Goal: Task Accomplishment & Management: Use online tool/utility

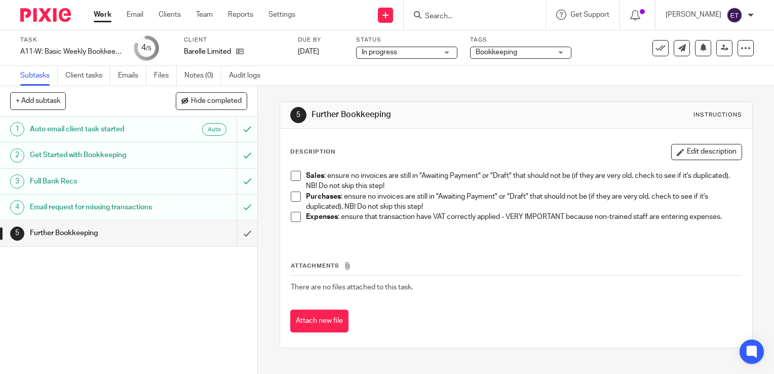
click at [105, 14] on link "Work" at bounding box center [103, 15] width 18 height 10
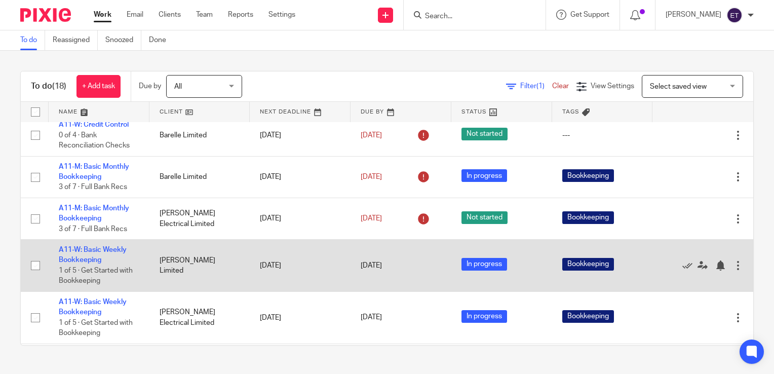
scroll to position [405, 0]
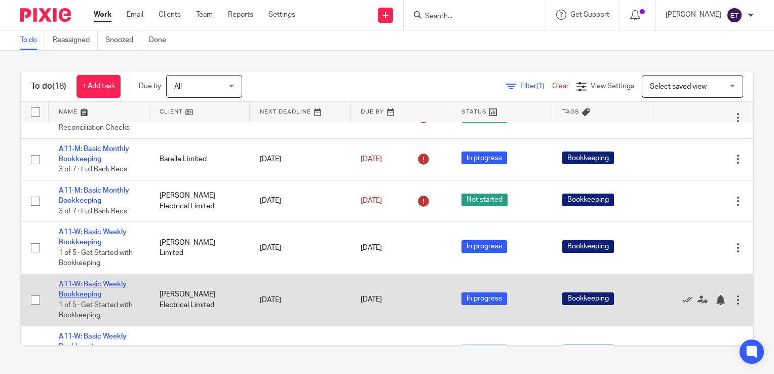
click at [101, 281] on link "A11-W: Basic Weekly Bookkeeping" at bounding box center [93, 289] width 68 height 17
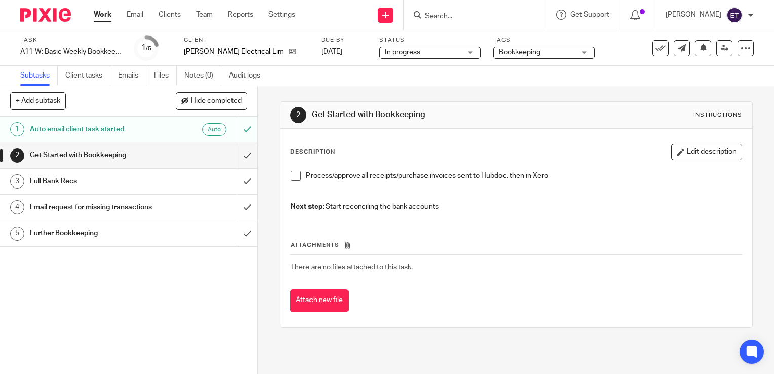
click at [292, 175] on span at bounding box center [296, 176] width 10 height 10
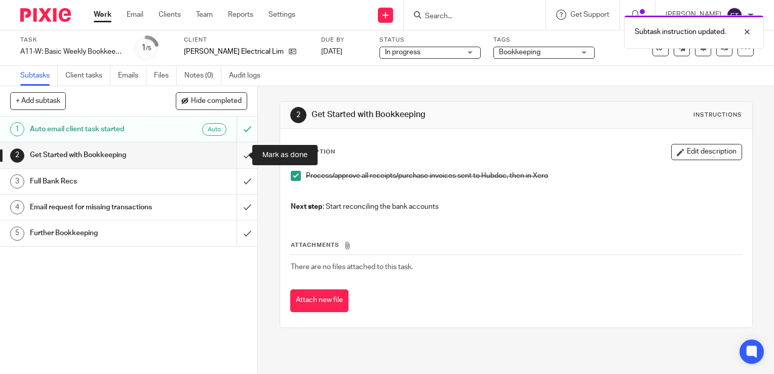
click at [237, 158] on input "submit" at bounding box center [128, 154] width 257 height 25
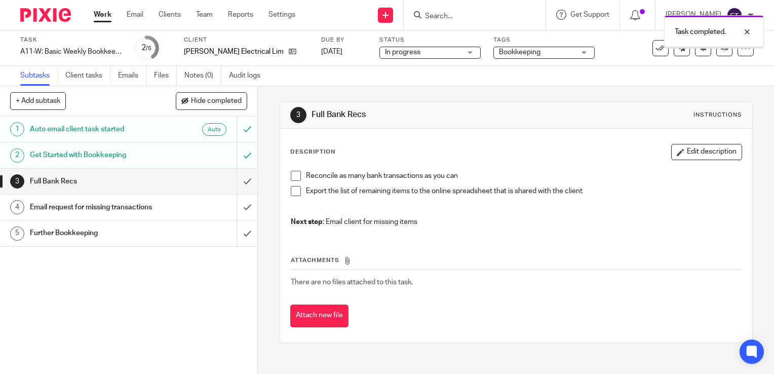
click at [173, 187] on div "Full Bank Recs" at bounding box center [128, 181] width 197 height 15
drag, startPoint x: 0, startPoint y: 0, endPoint x: 296, endPoint y: 173, distance: 342.7
click at [296, 173] on span at bounding box center [296, 176] width 10 height 10
click at [291, 187] on span at bounding box center [296, 191] width 10 height 10
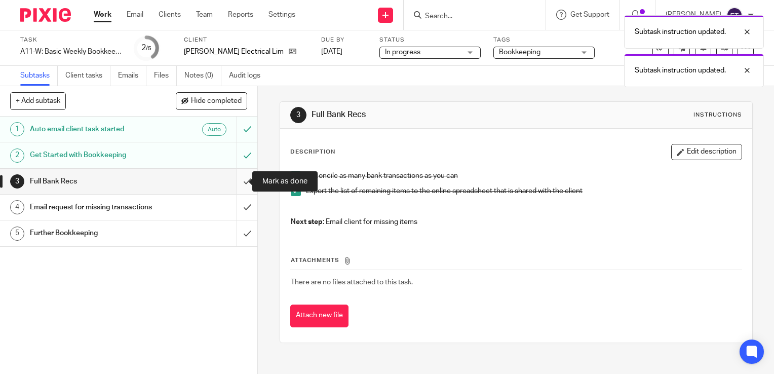
drag, startPoint x: 237, startPoint y: 177, endPoint x: 233, endPoint y: 188, distance: 12.0
click at [237, 177] on input "submit" at bounding box center [128, 181] width 257 height 25
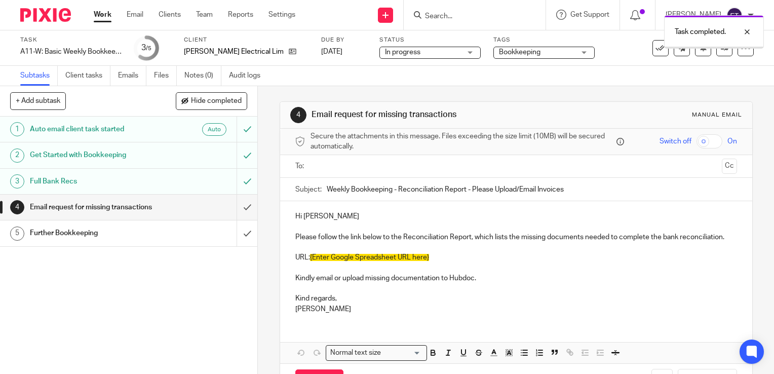
click at [181, 212] on div "Email request for missing transactions" at bounding box center [128, 207] width 197 height 15
click at [360, 171] on input "text" at bounding box center [515, 167] width 403 height 12
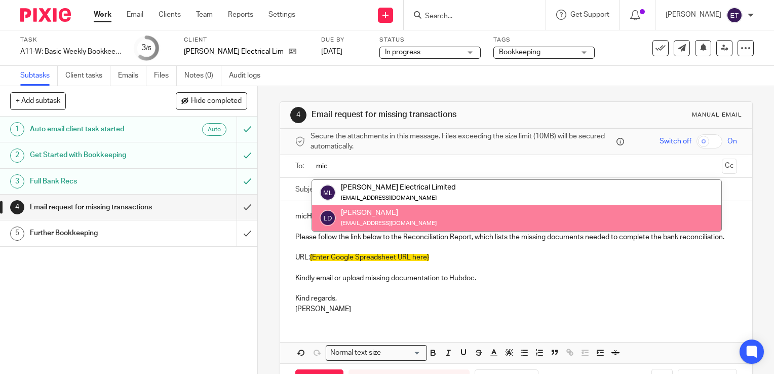
type input "mic"
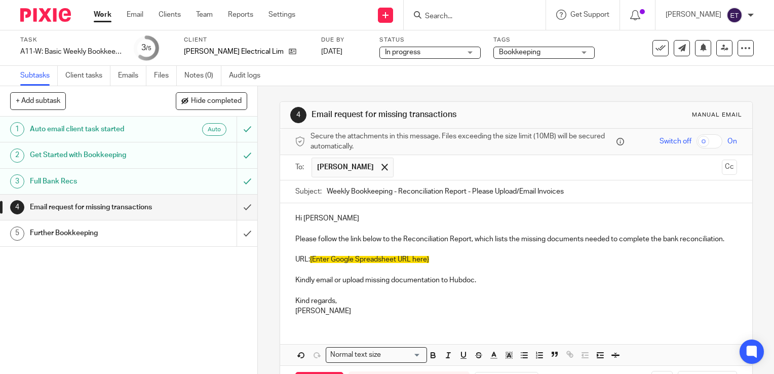
click at [349, 221] on p "Hi [PERSON_NAME]" at bounding box center [516, 218] width 442 height 10
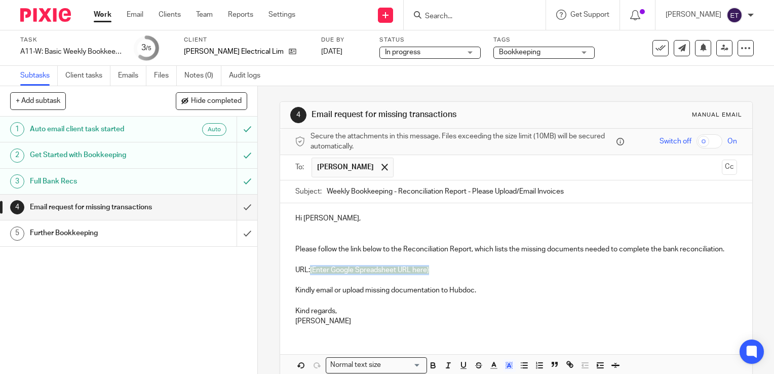
drag, startPoint x: 432, startPoint y: 280, endPoint x: 372, endPoint y: 243, distance: 70.6
click at [309, 275] on p "URL: {Enter Google Spreadsheet URL here}" at bounding box center [516, 270] width 442 height 10
click at [531, 295] on p "Kindly email or upload missing documentation to Hubdoc." at bounding box center [516, 290] width 442 height 10
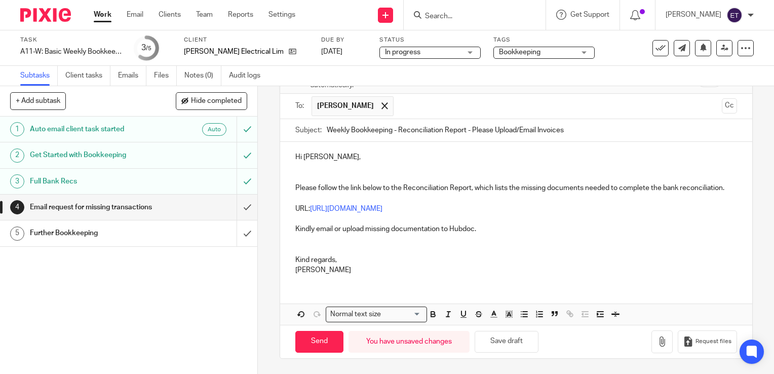
scroll to position [69, 0]
click at [329, 338] on input "Send" at bounding box center [319, 342] width 48 height 22
type input "Sent"
